Goal: Task Accomplishment & Management: Use online tool/utility

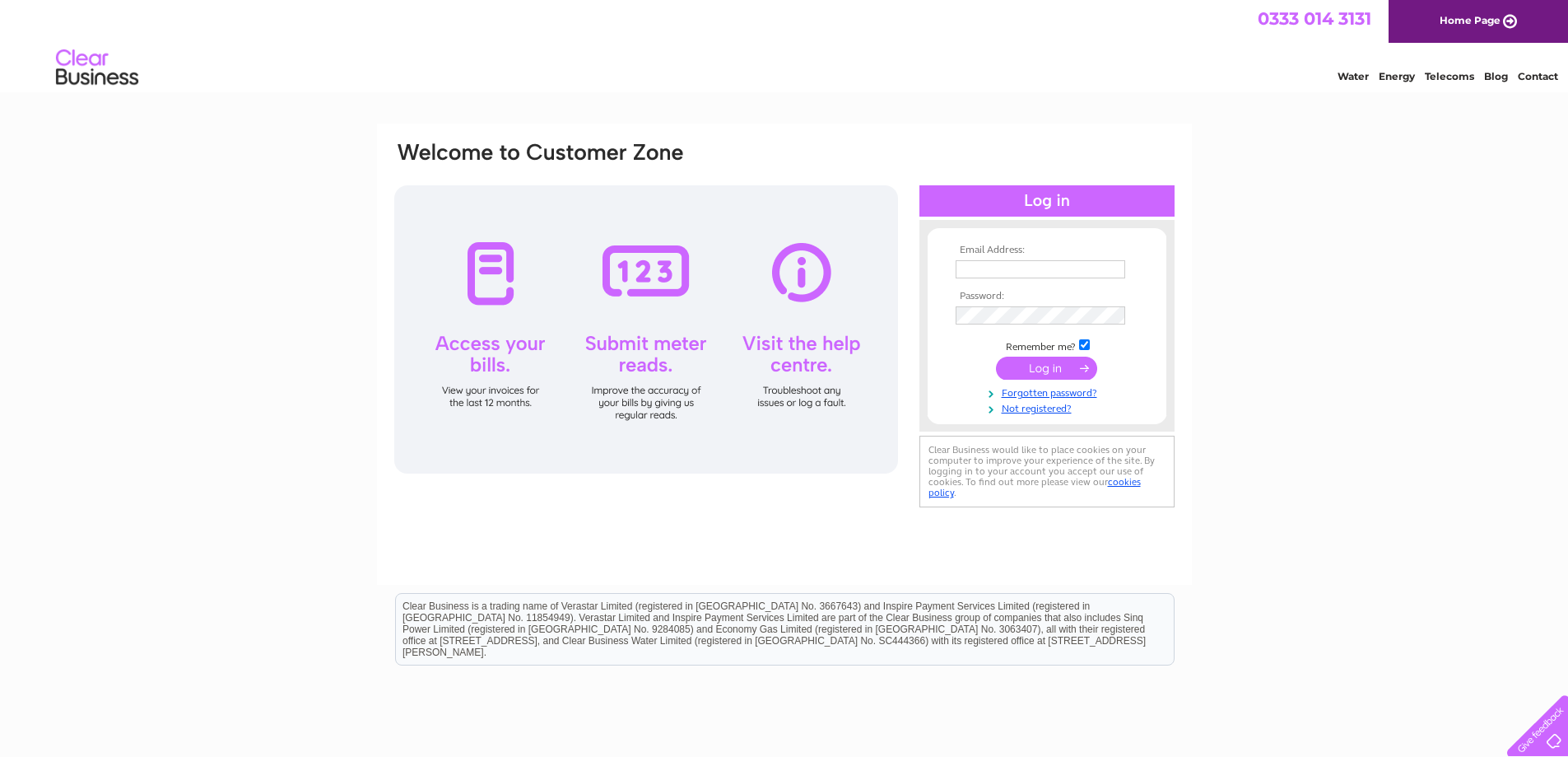
type input "[EMAIL_ADDRESS][DOMAIN_NAME]"
click at [1043, 367] on input "submit" at bounding box center [1046, 368] width 101 height 23
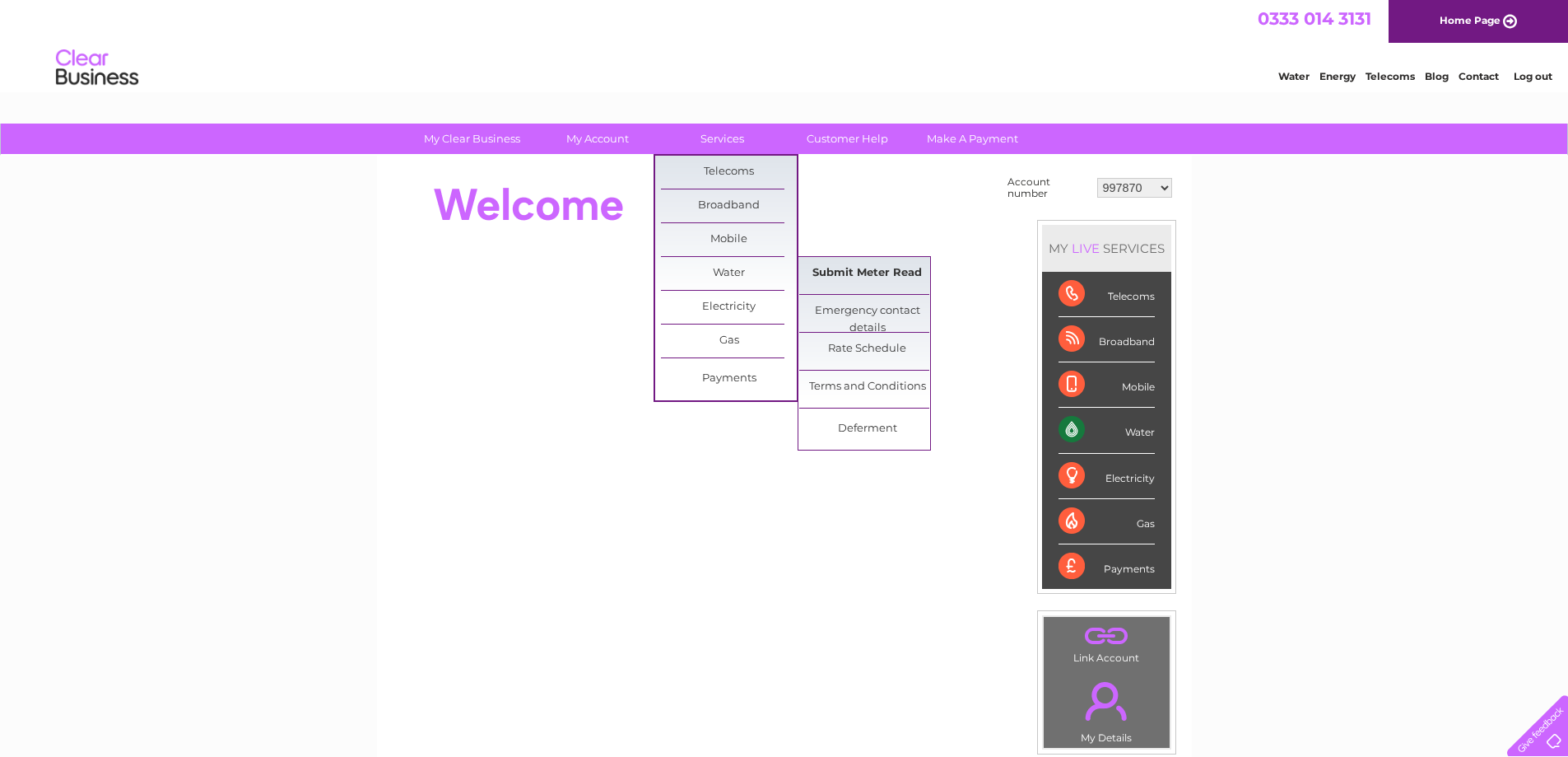
click at [859, 272] on link "Submit Meter Read" at bounding box center [867, 274] width 136 height 33
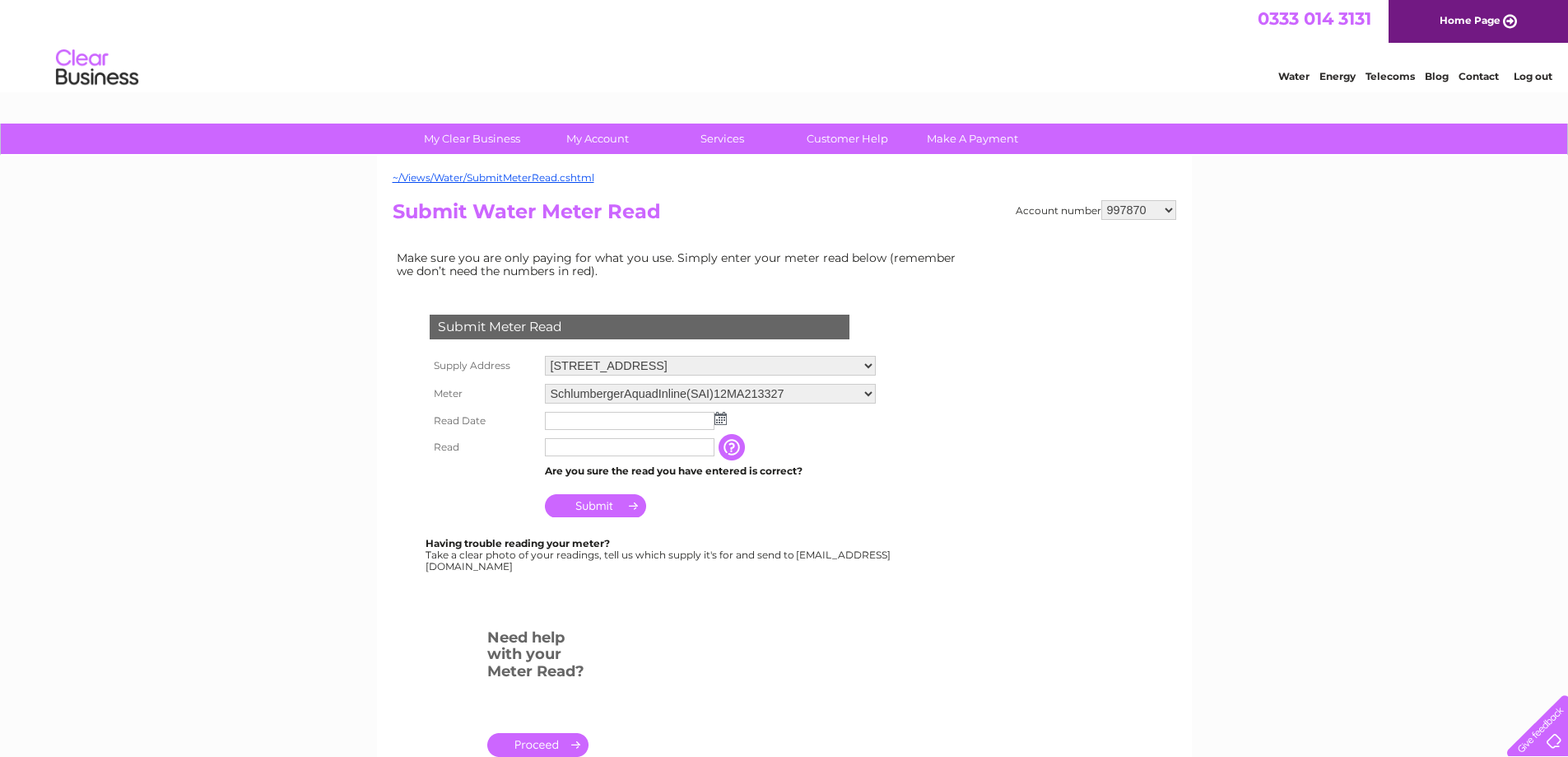
click at [722, 421] on img at bounding box center [720, 418] width 12 height 13
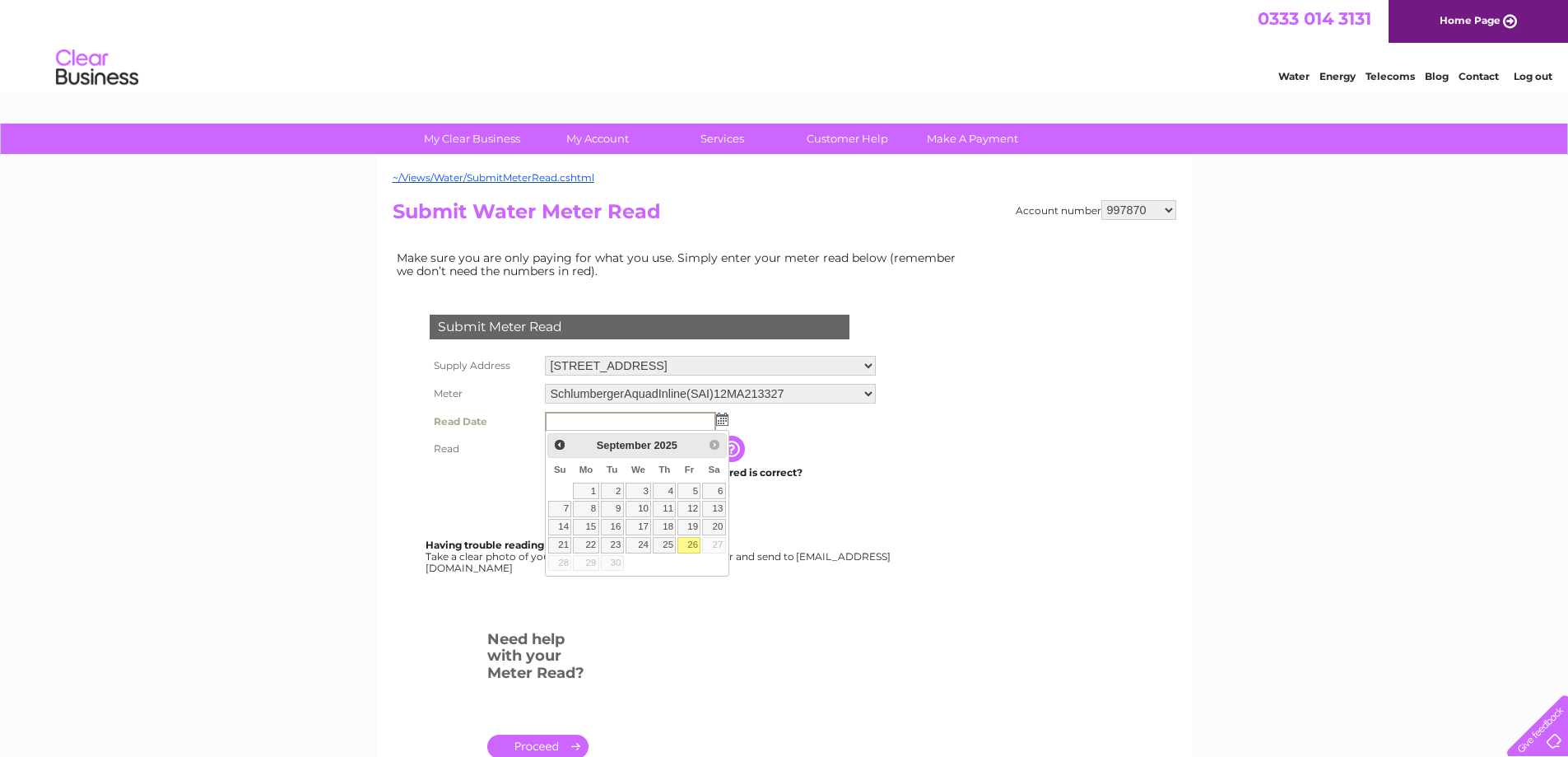
click at [687, 537] on link "26" at bounding box center [689, 544] width 23 height 17
type input "2025/09/26"
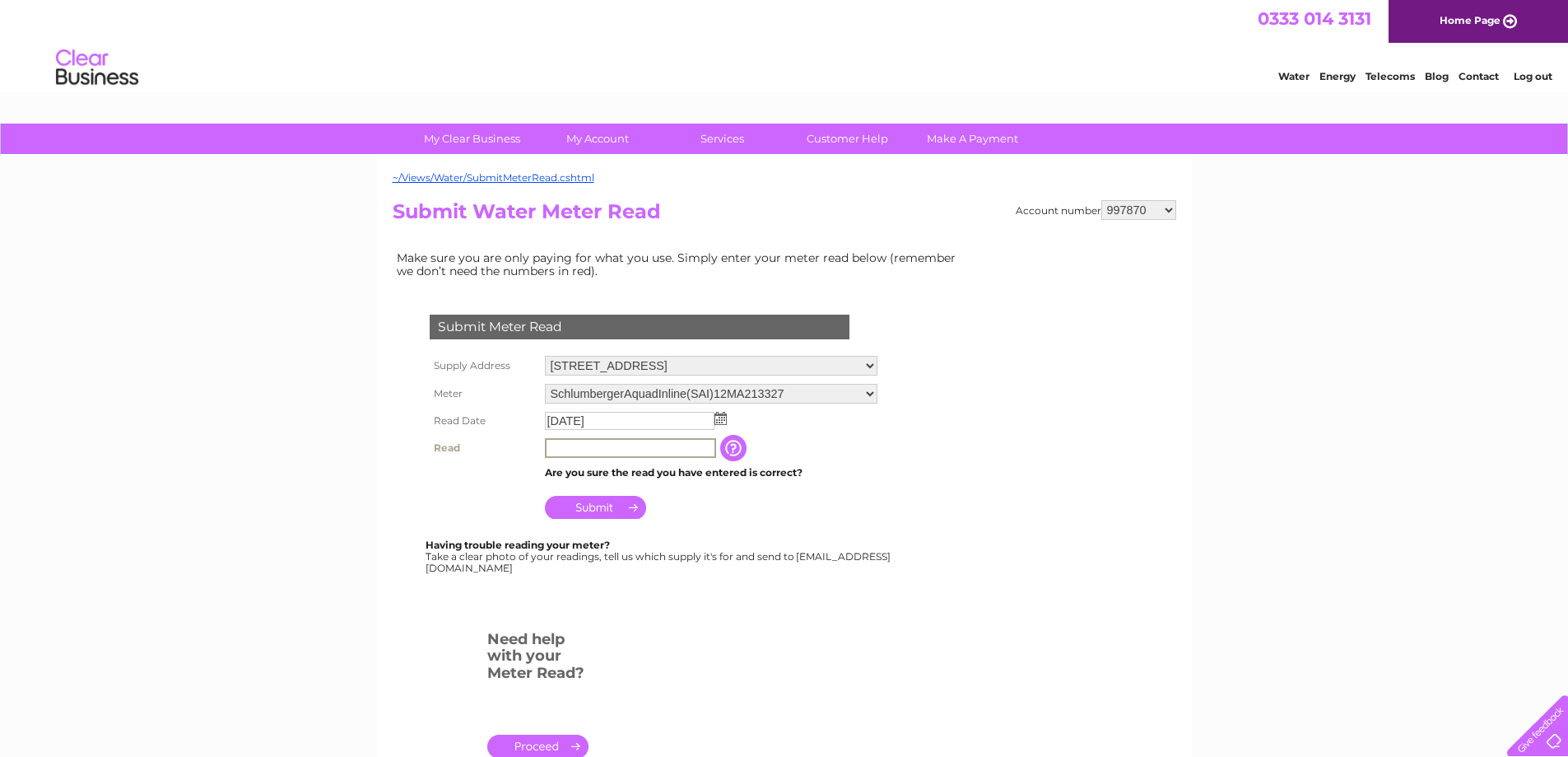
click at [639, 445] on input "text" at bounding box center [630, 448] width 172 height 20
type input "00285"
click at [607, 505] on input "Submit" at bounding box center [596, 505] width 101 height 23
